Goal: Check status: Check status

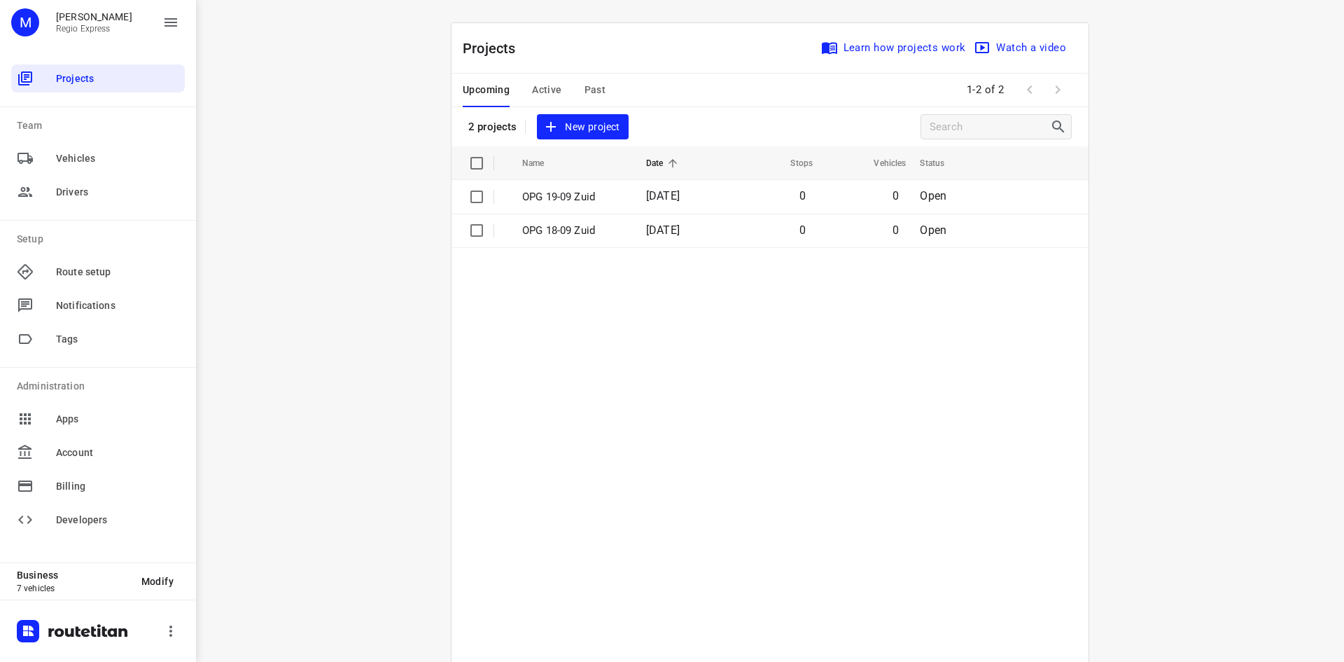
click at [551, 86] on span "Active" at bounding box center [546, 90] width 29 height 18
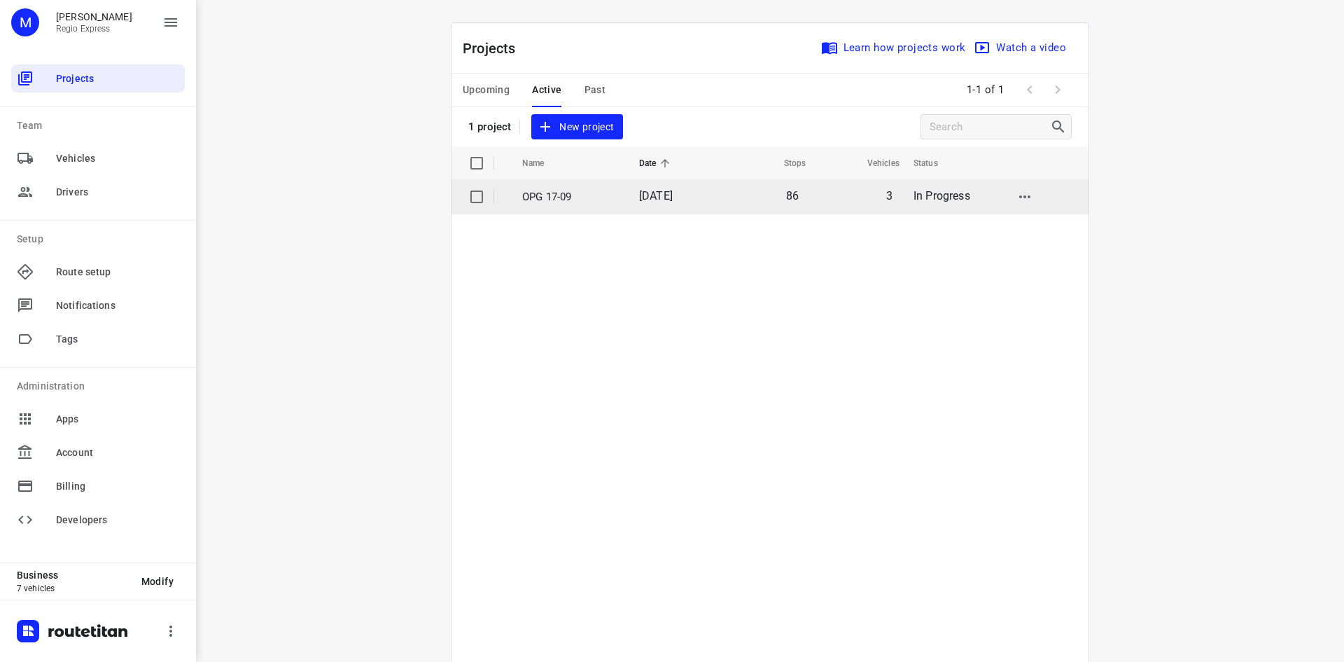
click at [639, 196] on span "[DATE]" at bounding box center [656, 195] width 34 height 13
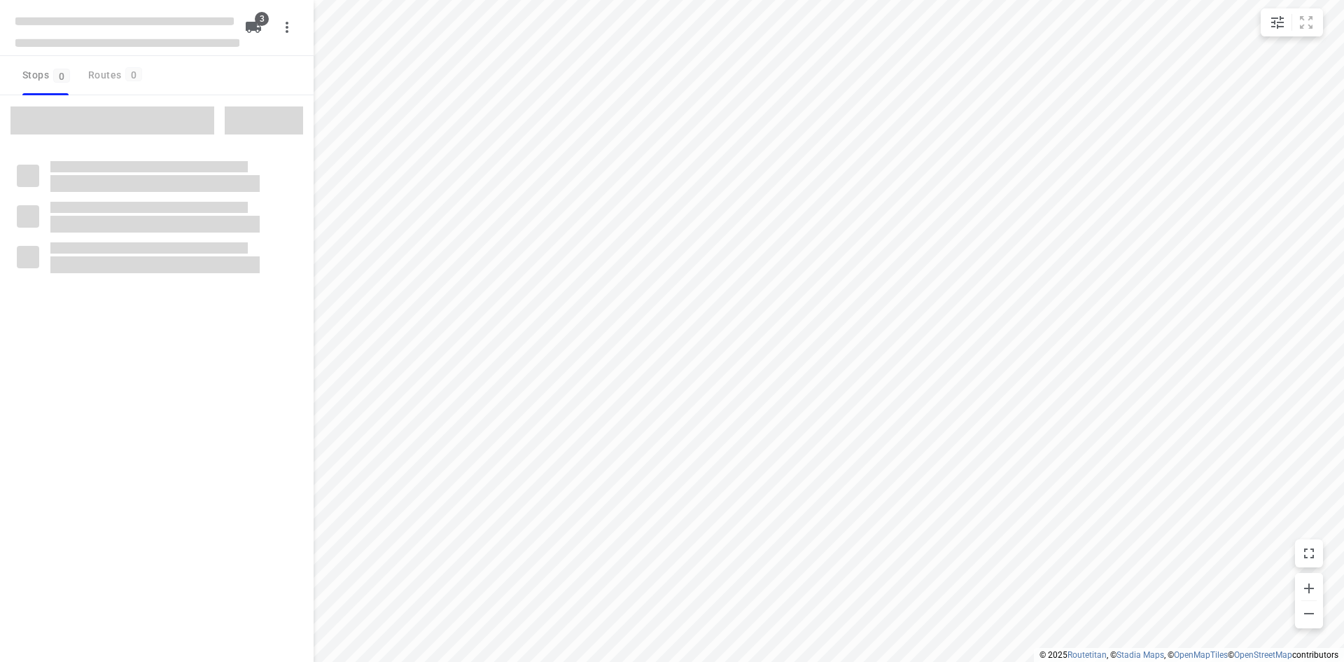
type input "distance"
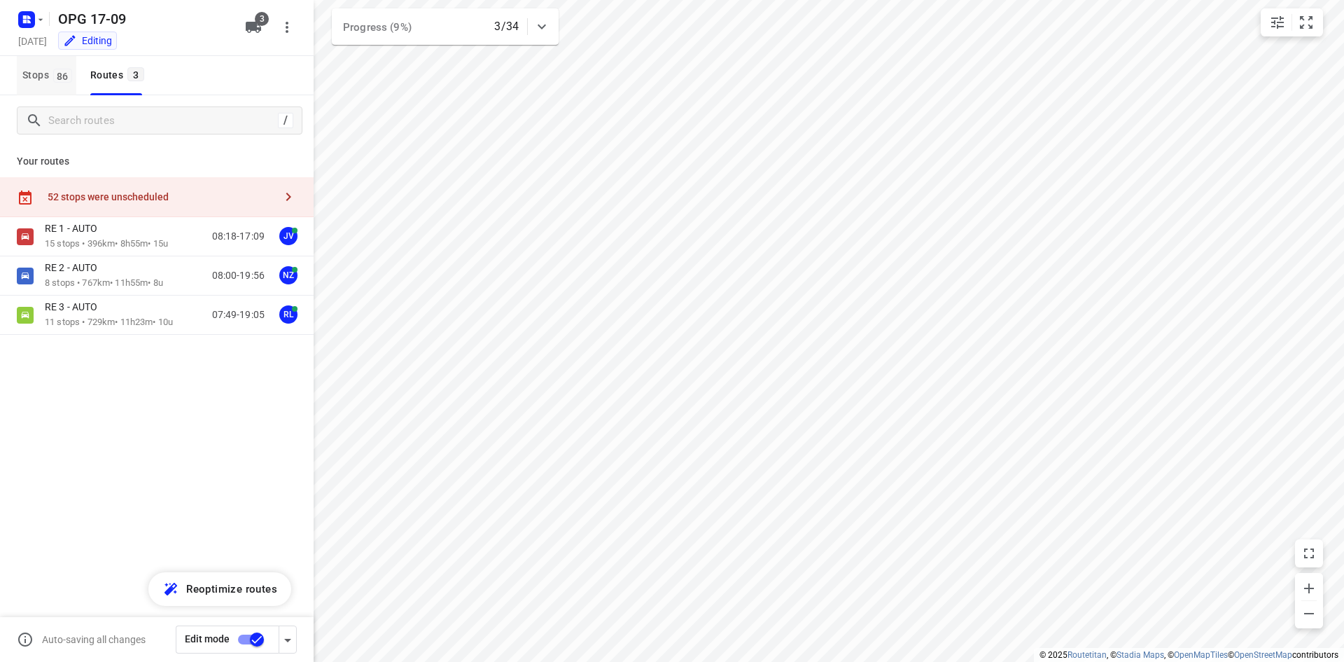
click at [38, 73] on span "Stops 86" at bounding box center [49, 76] width 54 height 18
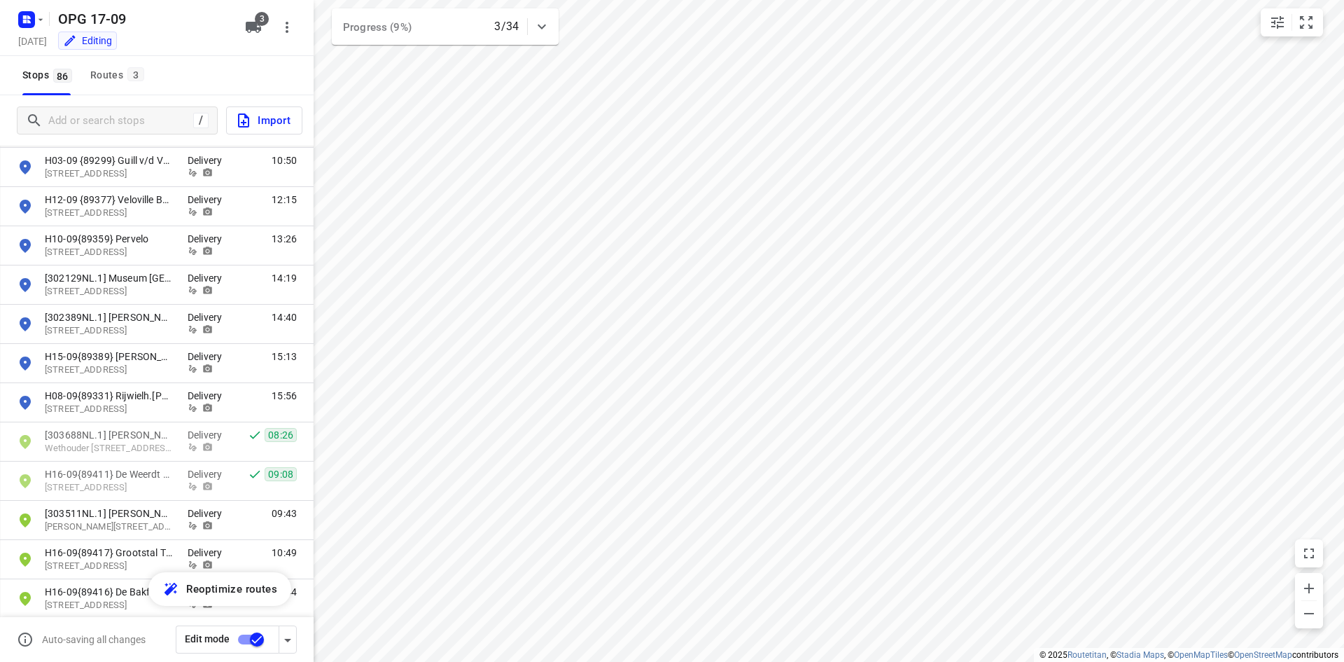
scroll to position [2800, 0]
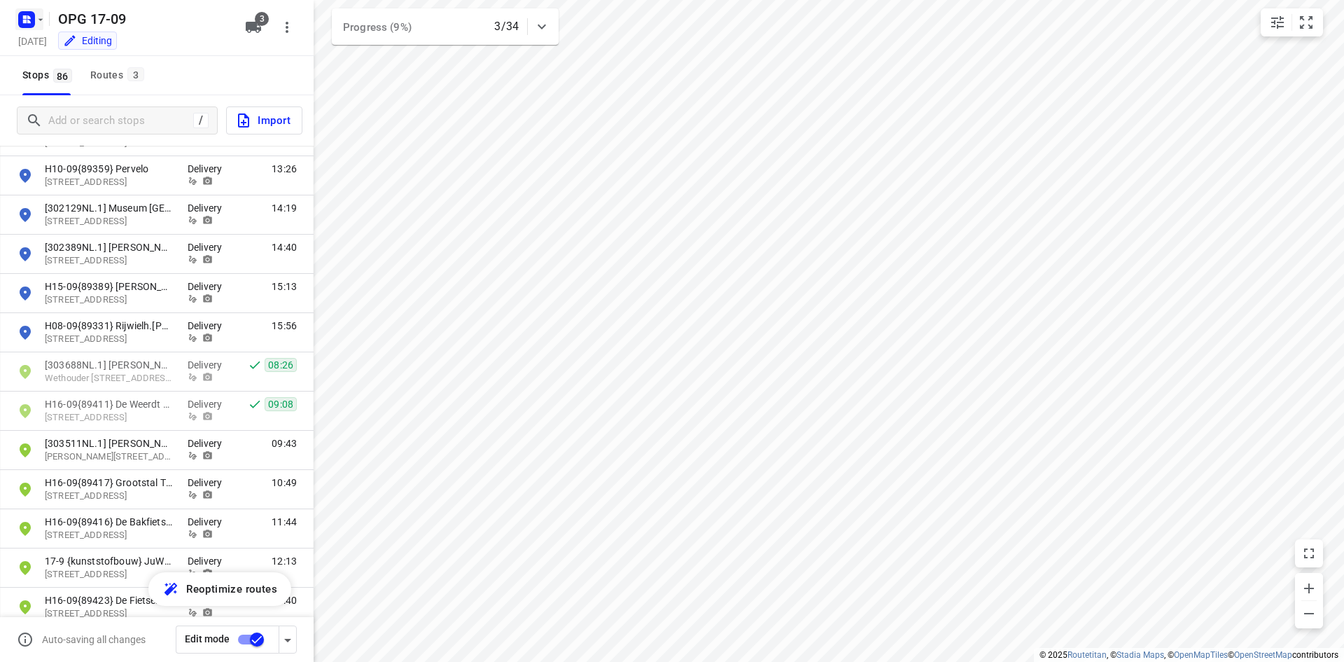
click at [35, 18] on icon "button" at bounding box center [40, 19] width 11 height 11
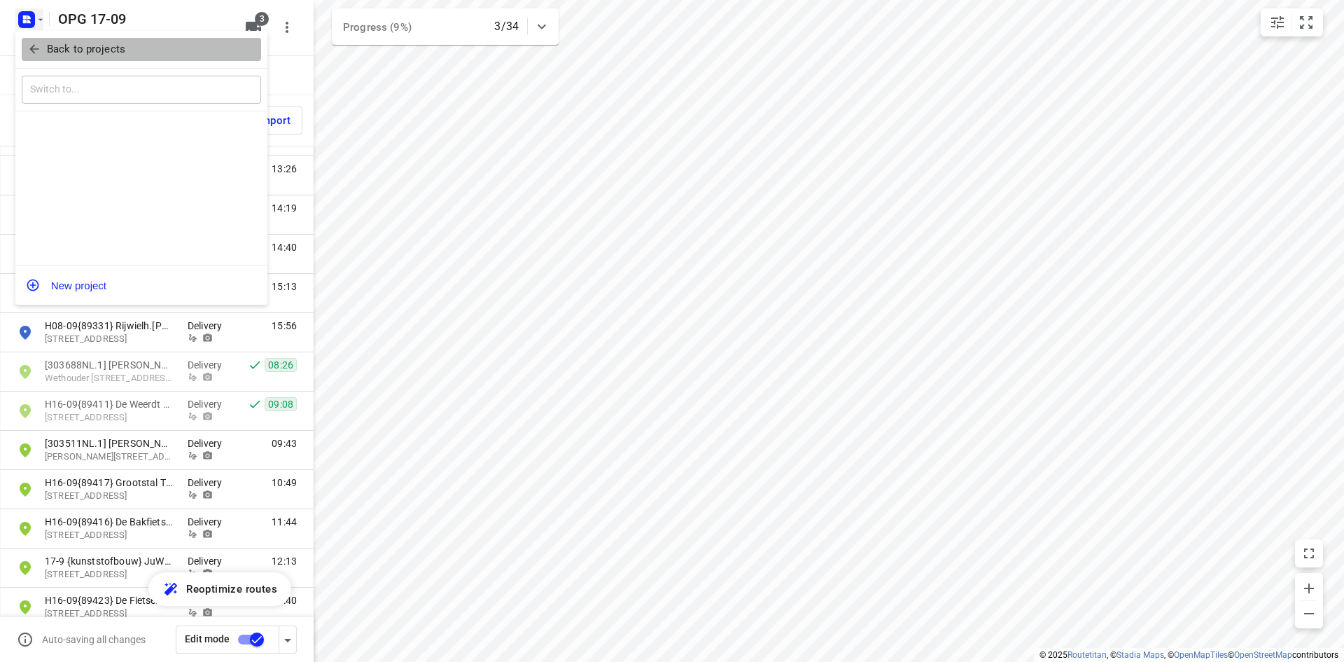
click at [44, 54] on span "Back to projects" at bounding box center [141, 49] width 228 height 16
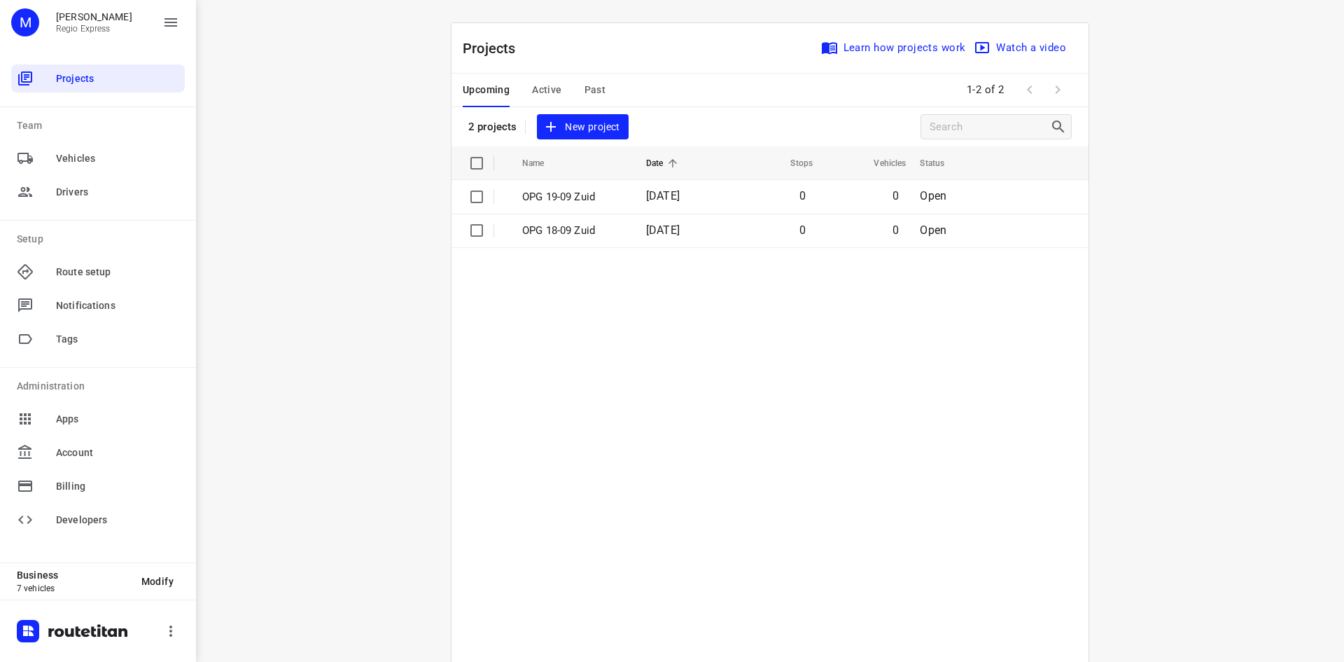
click at [585, 96] on span "Past" at bounding box center [596, 90] width 22 height 18
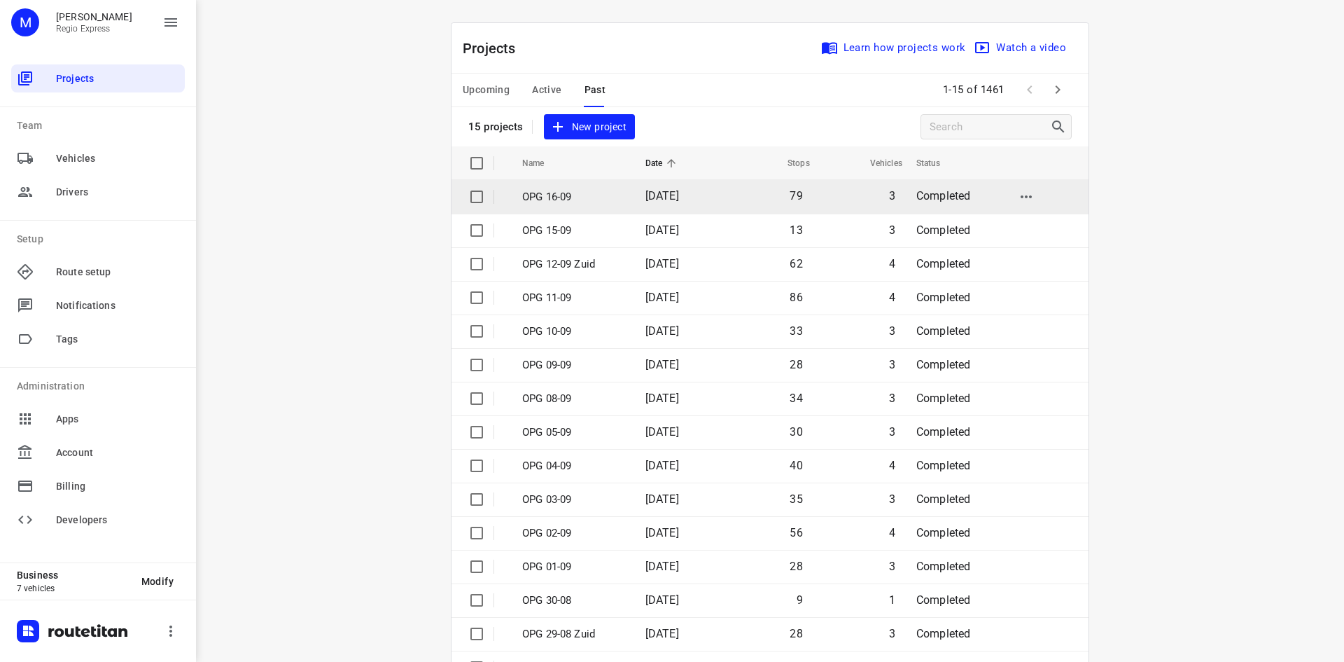
click at [604, 208] on td "OPG 16-09" at bounding box center [571, 197] width 126 height 34
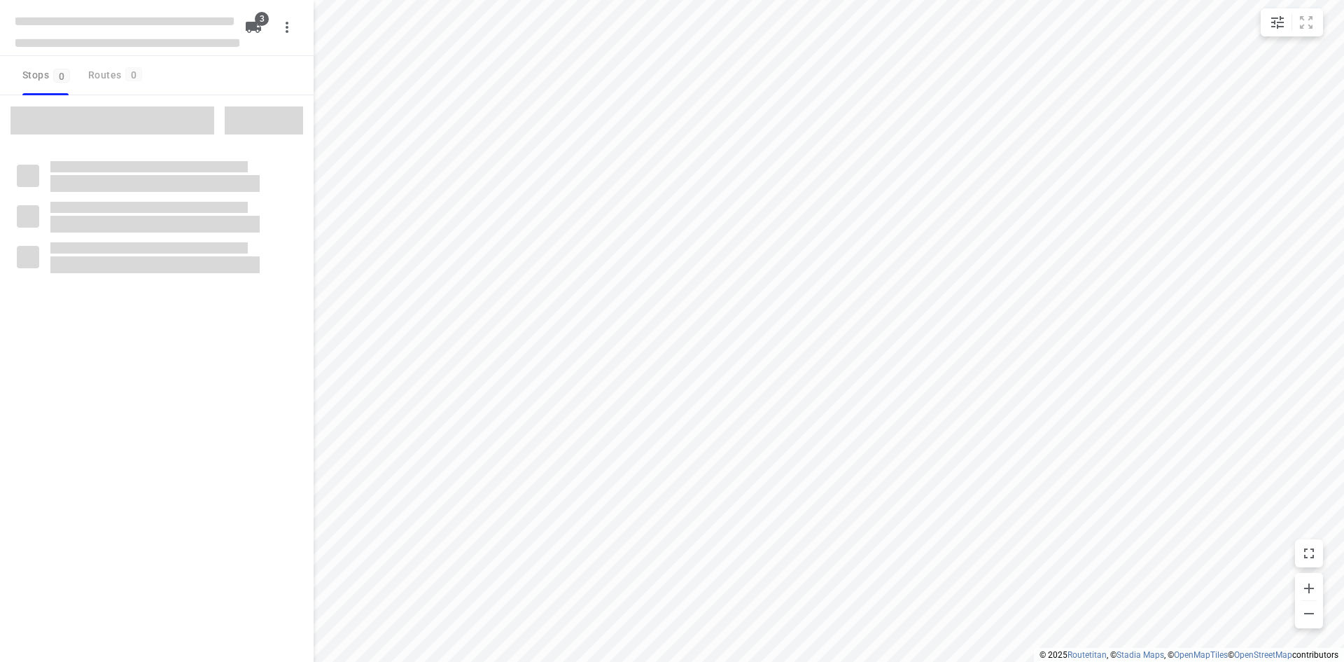
type input "distance"
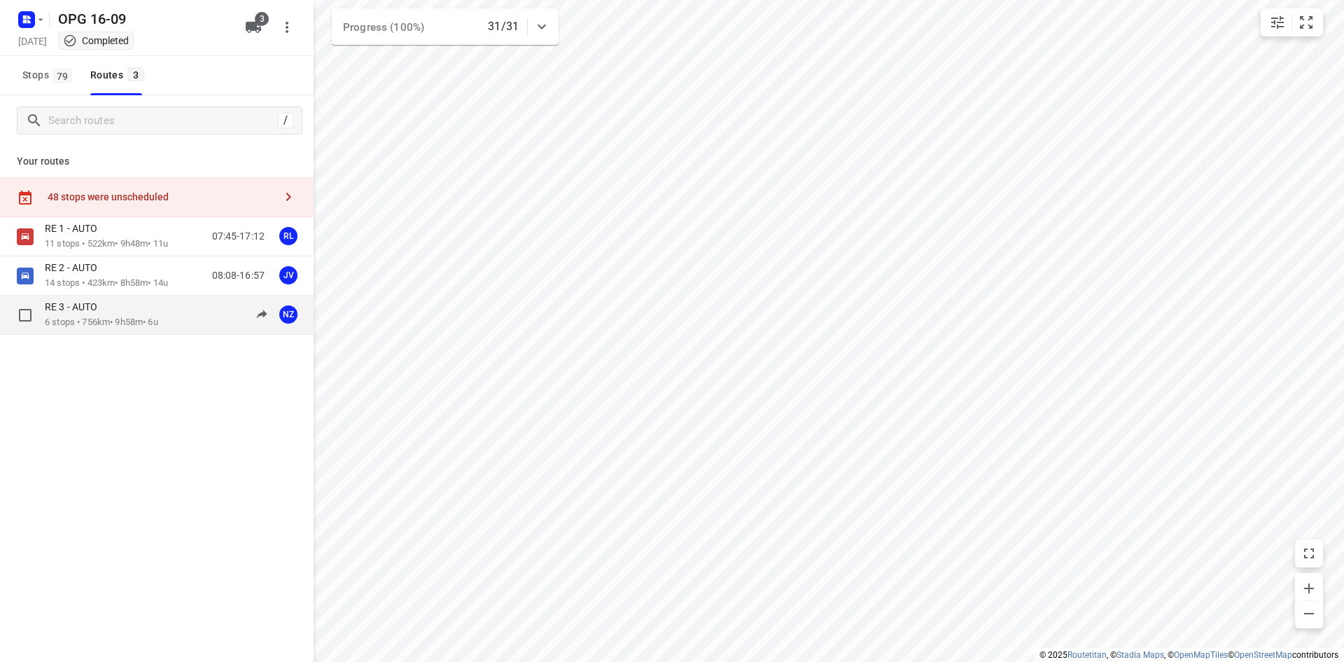
click at [90, 324] on p "6 stops • 756km • 9h58m • 6u" at bounding box center [101, 322] width 113 height 13
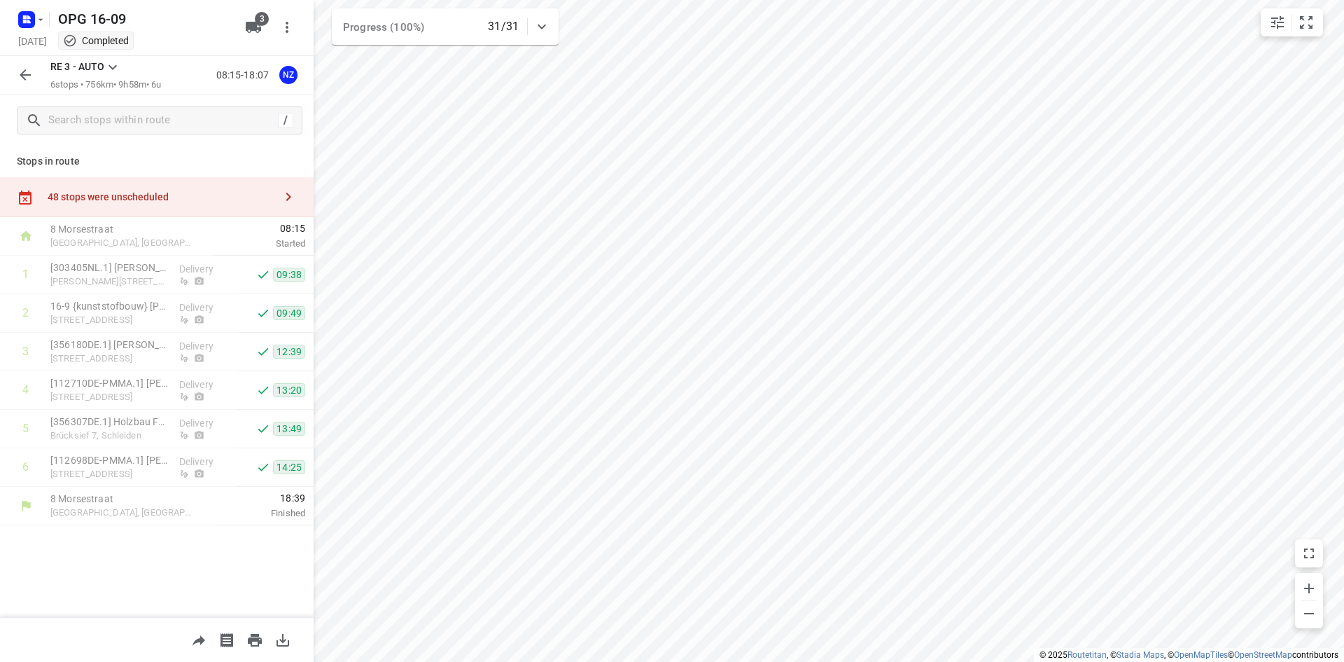
click at [30, 67] on icon "button" at bounding box center [25, 75] width 17 height 17
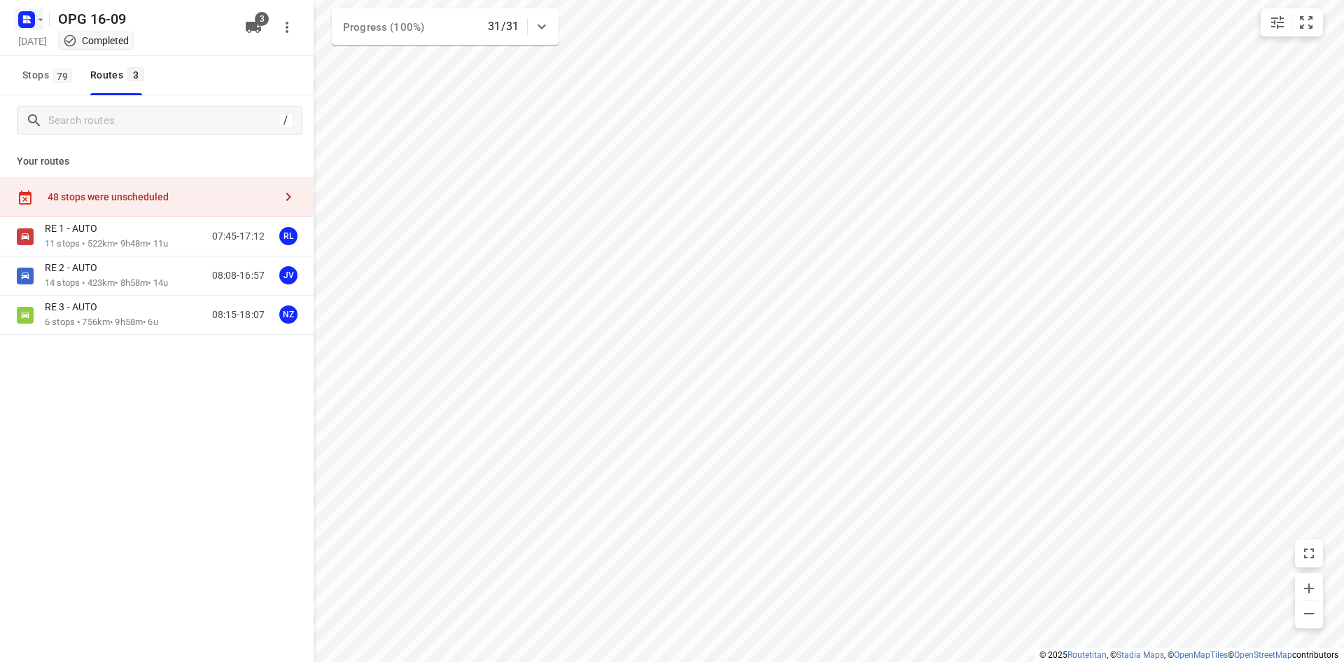
click at [31, 23] on rect "button" at bounding box center [26, 19] width 17 height 17
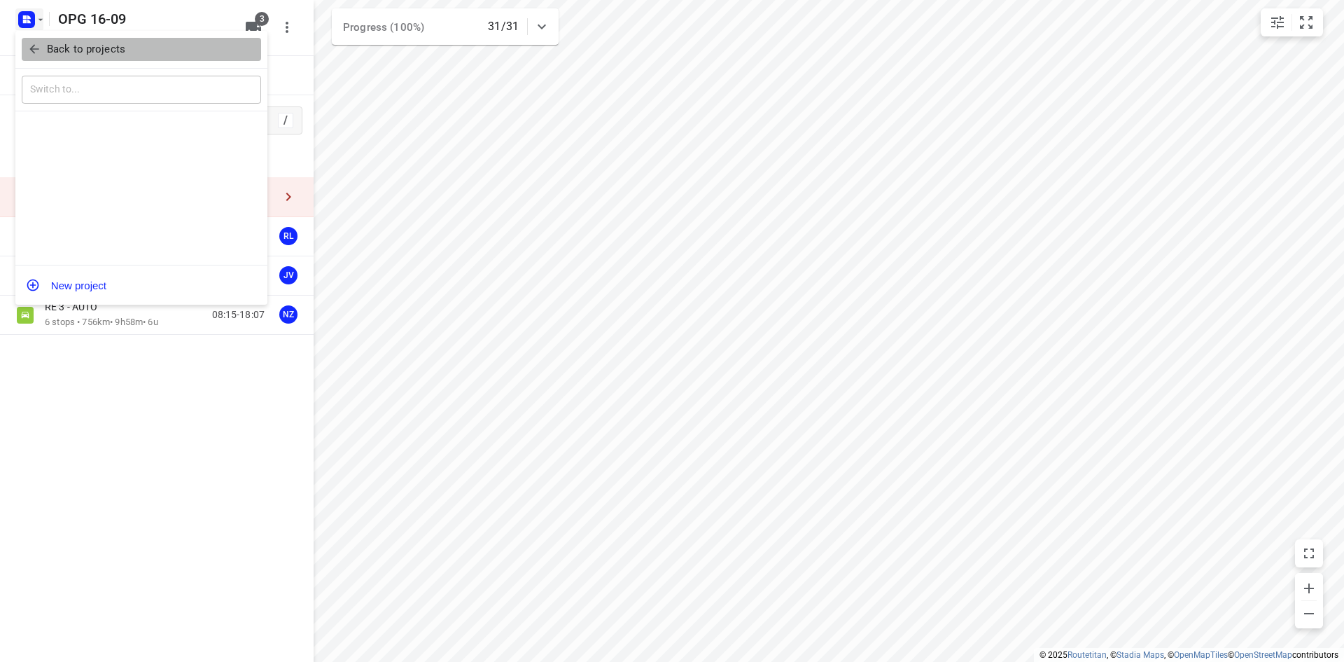
click at [41, 55] on span "Back to projects" at bounding box center [141, 49] width 228 height 16
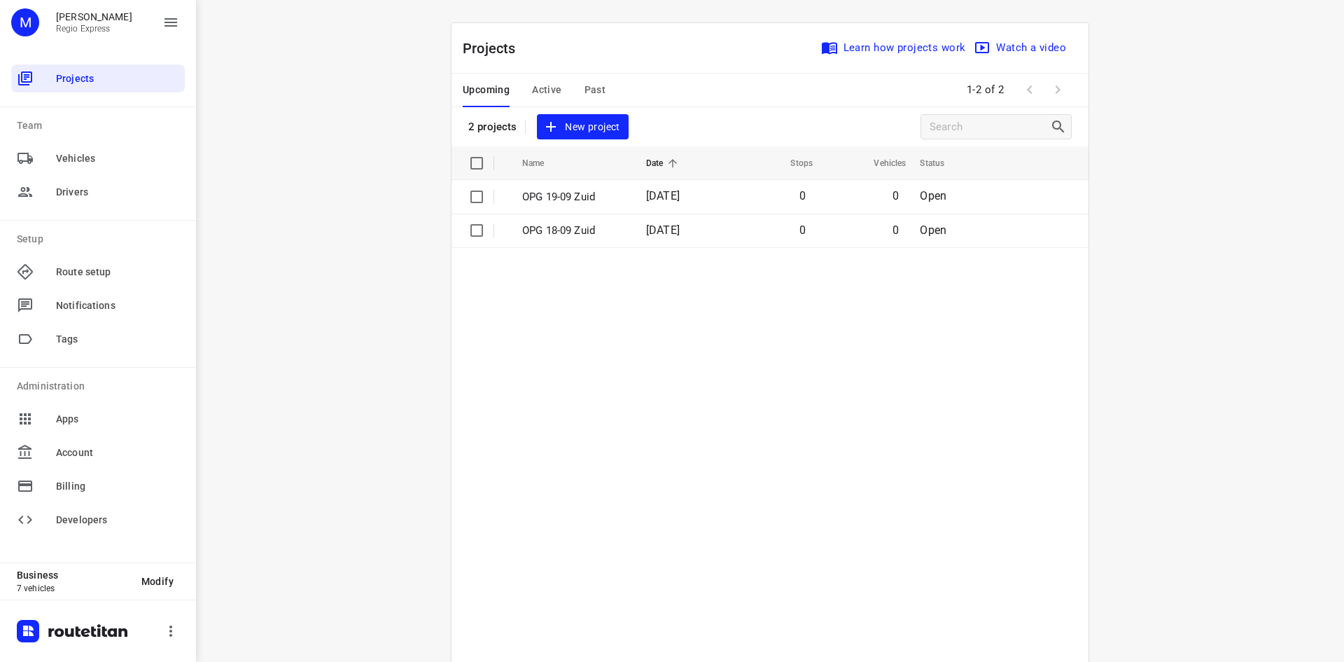
click at [534, 95] on span "Active" at bounding box center [546, 90] width 29 height 18
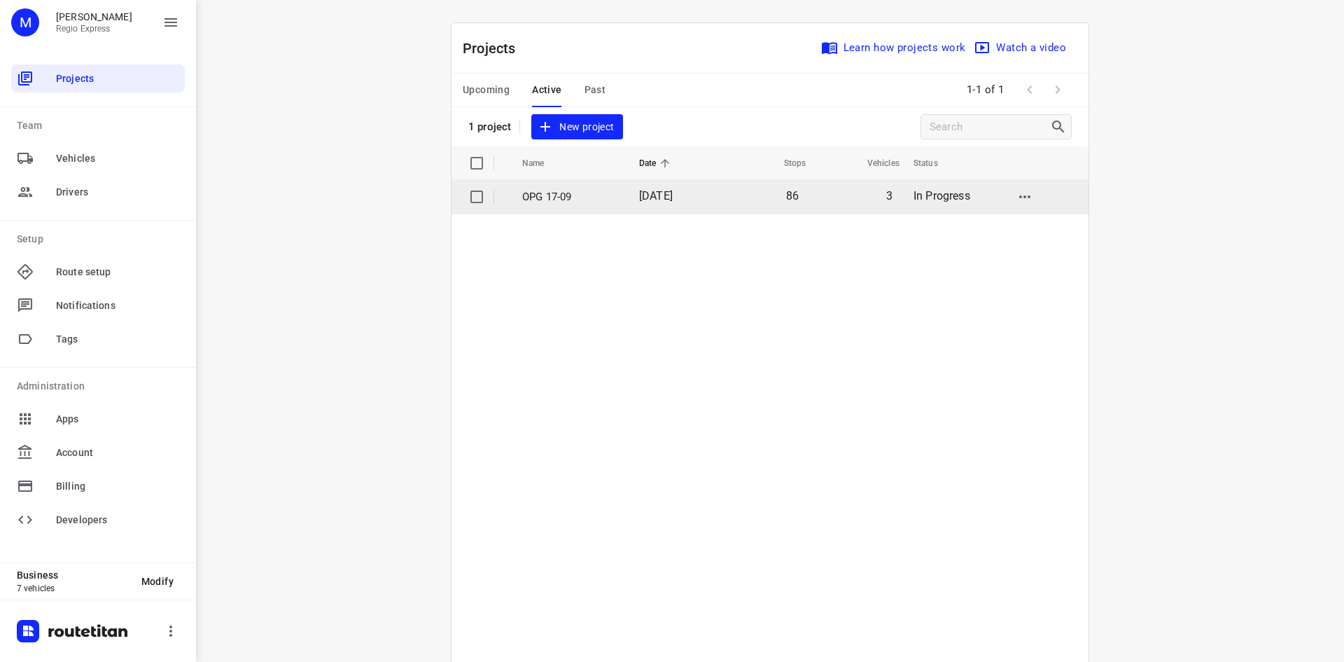
click at [587, 202] on p "OPG 17-09" at bounding box center [570, 197] width 96 height 16
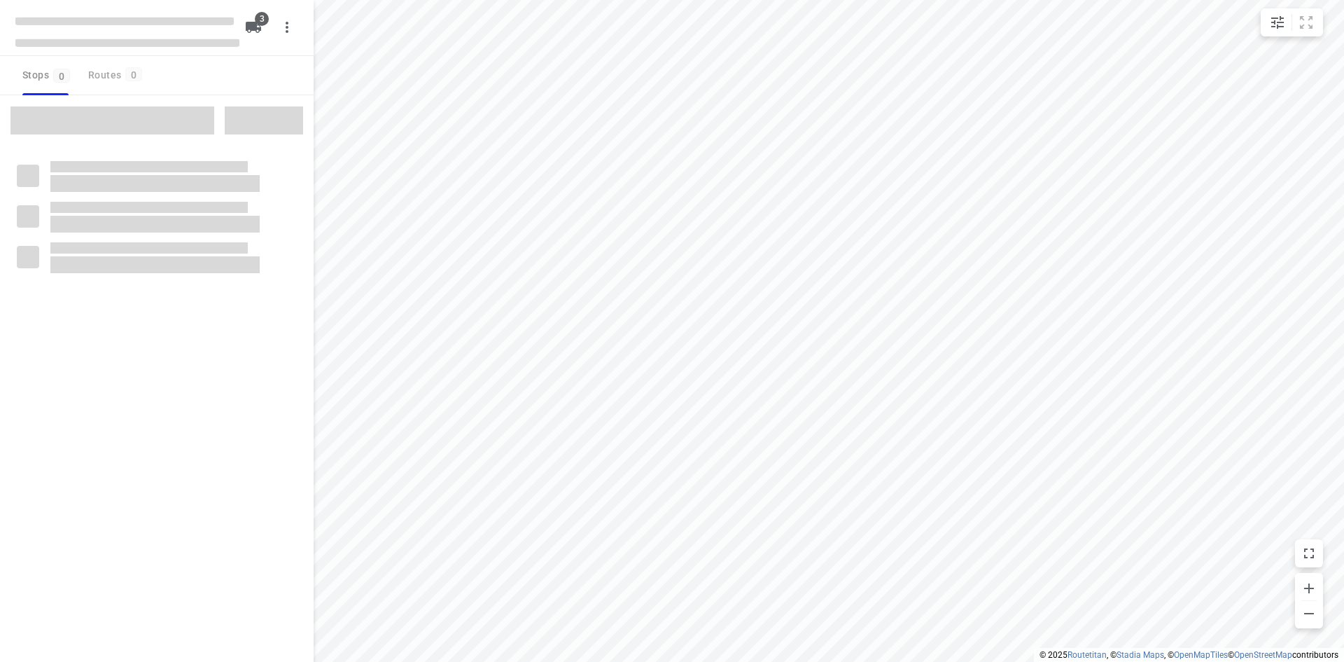
type input "distance"
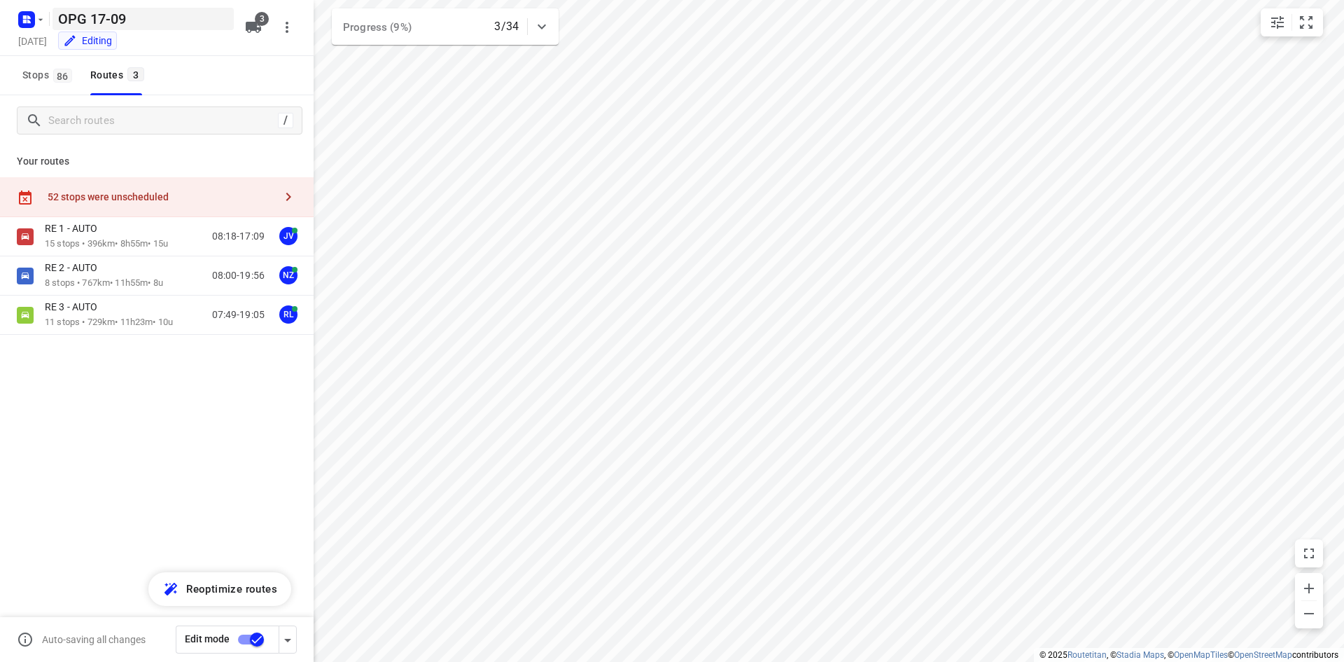
click at [62, 20] on h5 "OPG 17-09" at bounding box center [143, 19] width 181 height 22
click at [36, 18] on icon "button" at bounding box center [40, 18] width 11 height 11
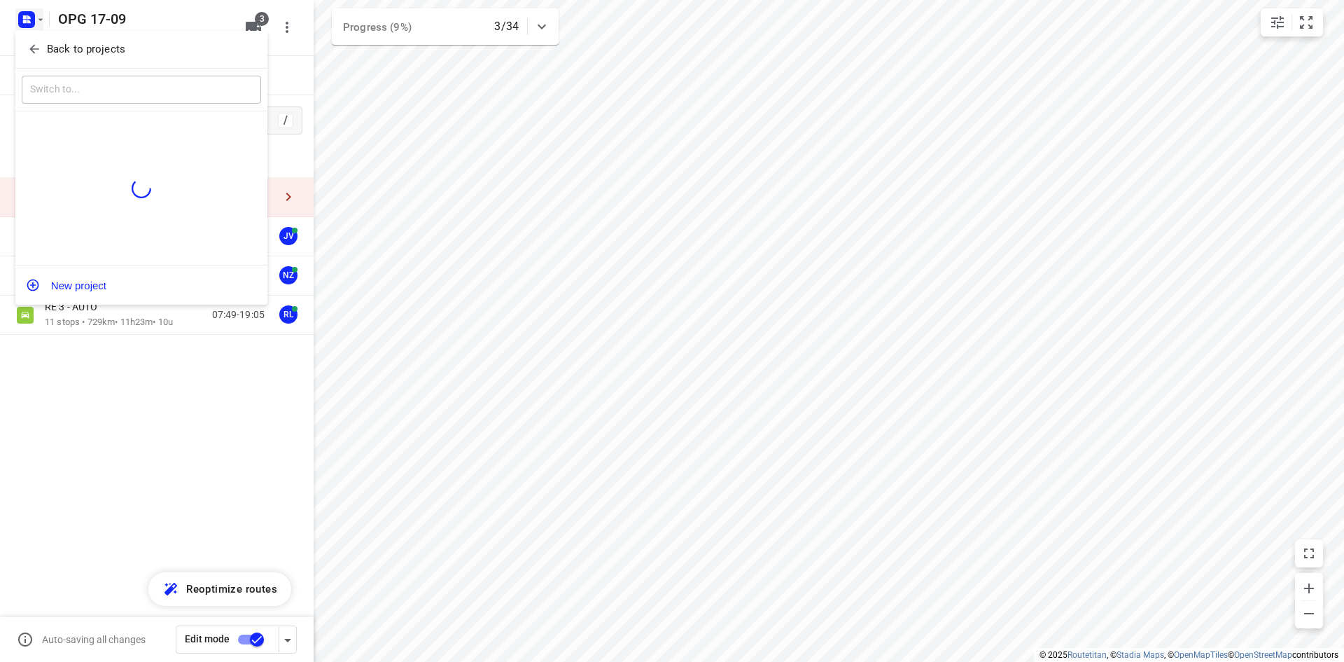
drag, startPoint x: 38, startPoint y: 35, endPoint x: 42, endPoint y: 41, distance: 7.6
click at [39, 35] on div "Back to projects" at bounding box center [141, 50] width 252 height 38
click at [42, 42] on span "Back to projects" at bounding box center [141, 49] width 228 height 16
